Goal: Task Accomplishment & Management: Use online tool/utility

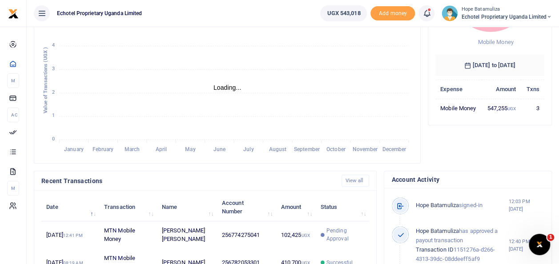
scroll to position [178, 0]
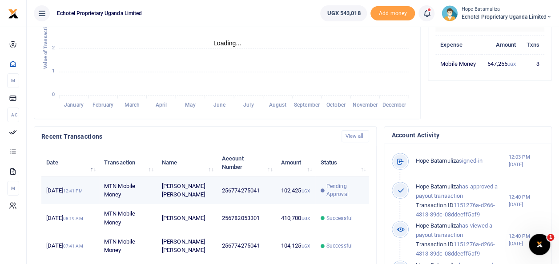
click at [63, 192] on td "[DATE] 12:41 PM" at bounding box center [70, 191] width 58 height 28
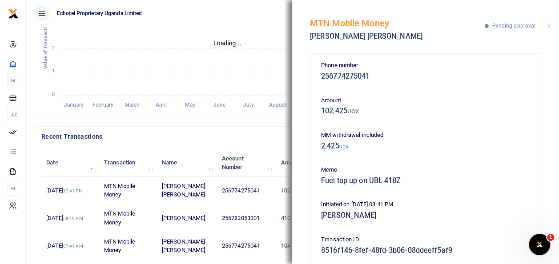
scroll to position [0, 0]
click at [215, 16] on ul "Echotel Proprietary Uganda Limited" at bounding box center [170, 13] width 287 height 27
click at [551, 26] on button "Close" at bounding box center [549, 26] width 6 height 6
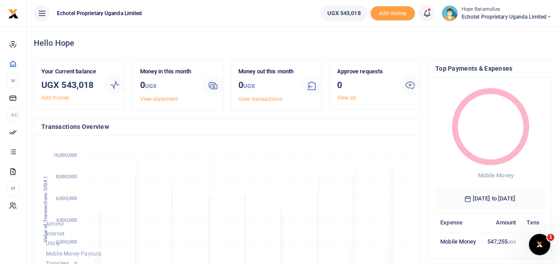
click at [518, 16] on span "Echotel Proprietary Uganda Limited" at bounding box center [506, 17] width 91 height 8
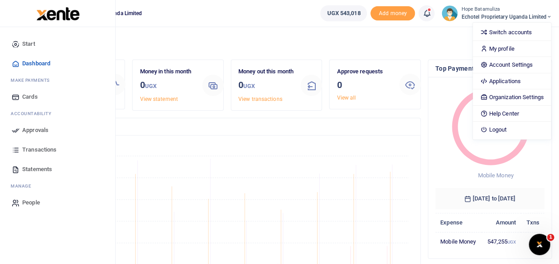
click at [35, 126] on span "Approvals" at bounding box center [35, 130] width 26 height 9
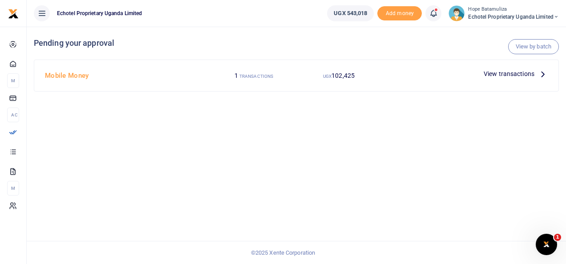
click at [542, 72] on icon at bounding box center [543, 74] width 10 height 10
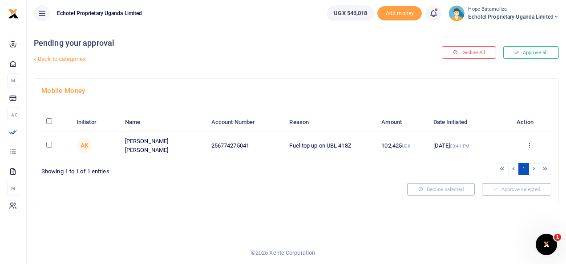
click at [48, 142] on input "checkbox" at bounding box center [49, 145] width 6 height 6
checkbox input "true"
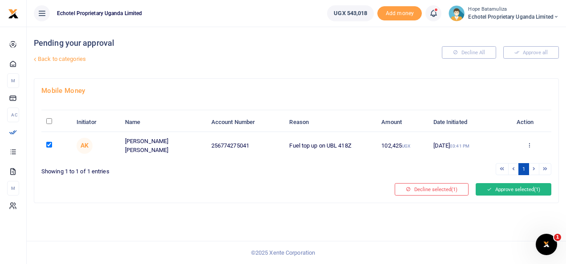
click at [510, 186] on button "Approve selected (1)" at bounding box center [514, 189] width 76 height 12
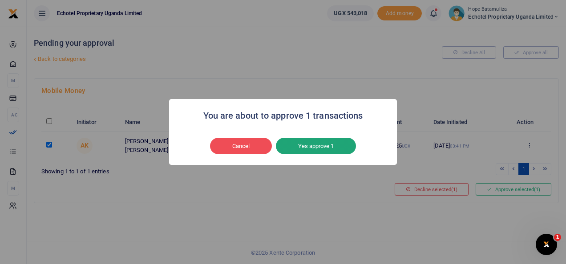
click at [318, 145] on button "Yes approve 1" at bounding box center [316, 146] width 80 height 17
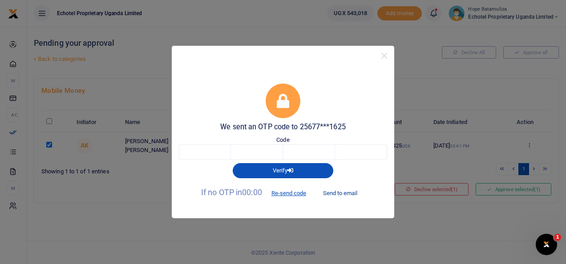
click at [346, 194] on button "Send to email" at bounding box center [339, 193] width 49 height 15
click at [201, 155] on input "text" at bounding box center [205, 152] width 52 height 15
type input "9"
type input "7"
type input "6"
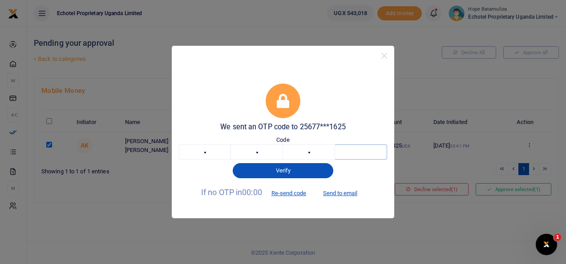
type input "0"
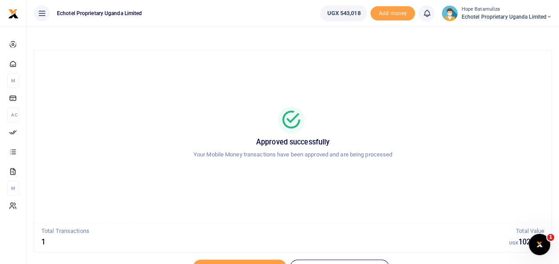
click at [553, 14] on li "Hope Batamuliza Echotel Proprietary Uganda Limited Switch accounts My profile A…" at bounding box center [496, 13] width 117 height 16
click at [549, 16] on icon at bounding box center [549, 17] width 5 height 6
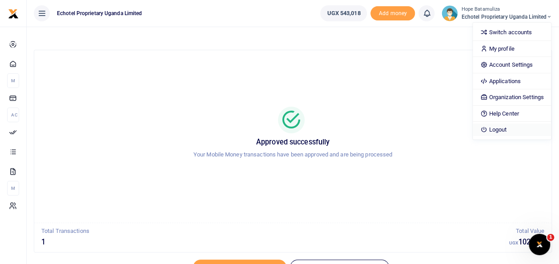
click at [504, 130] on link "Logout" at bounding box center [512, 130] width 78 height 12
